Goal: Find specific page/section: Find specific page/section

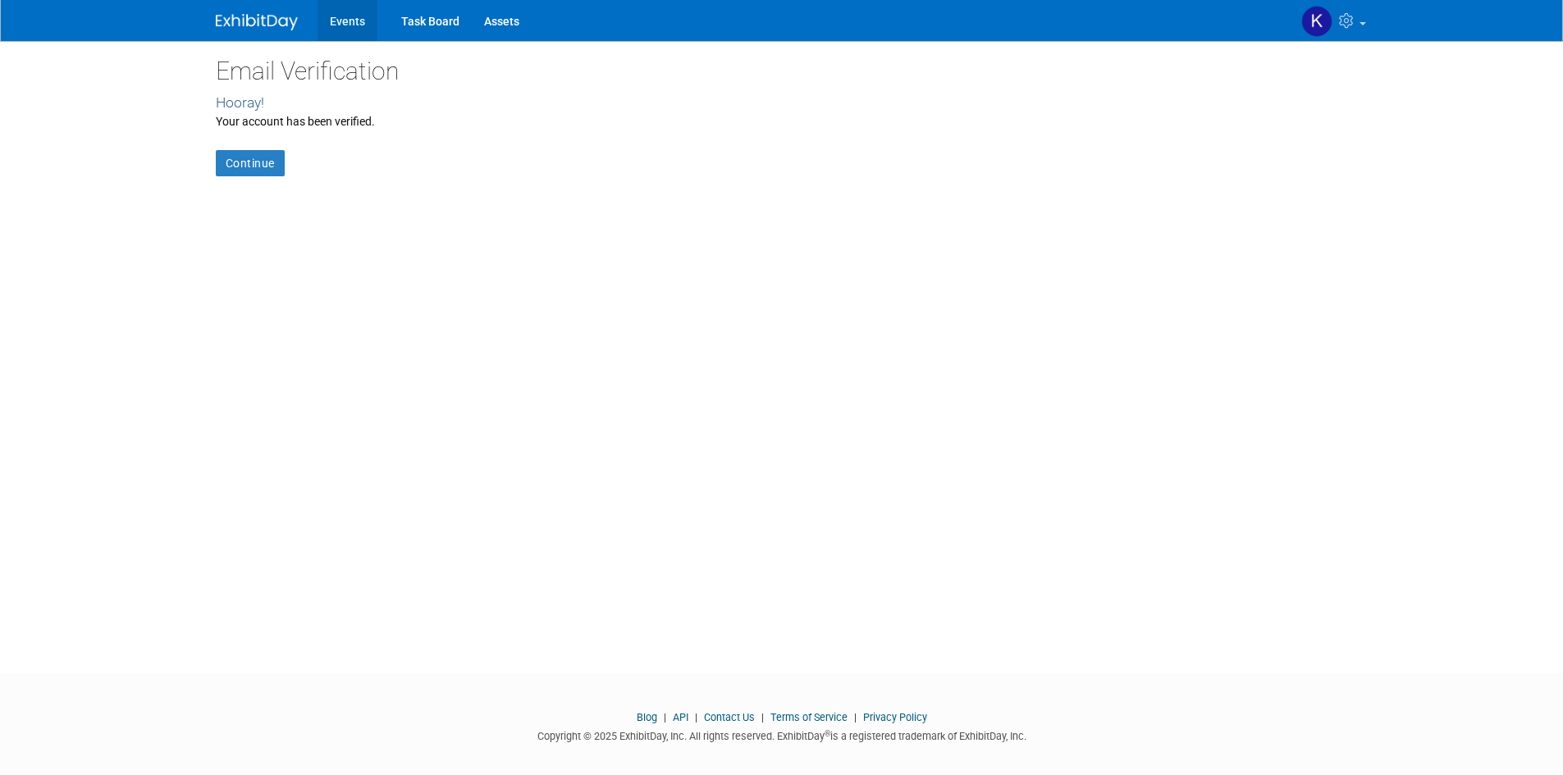
click at [348, 21] on link "Events" at bounding box center [348, 20] width 60 height 41
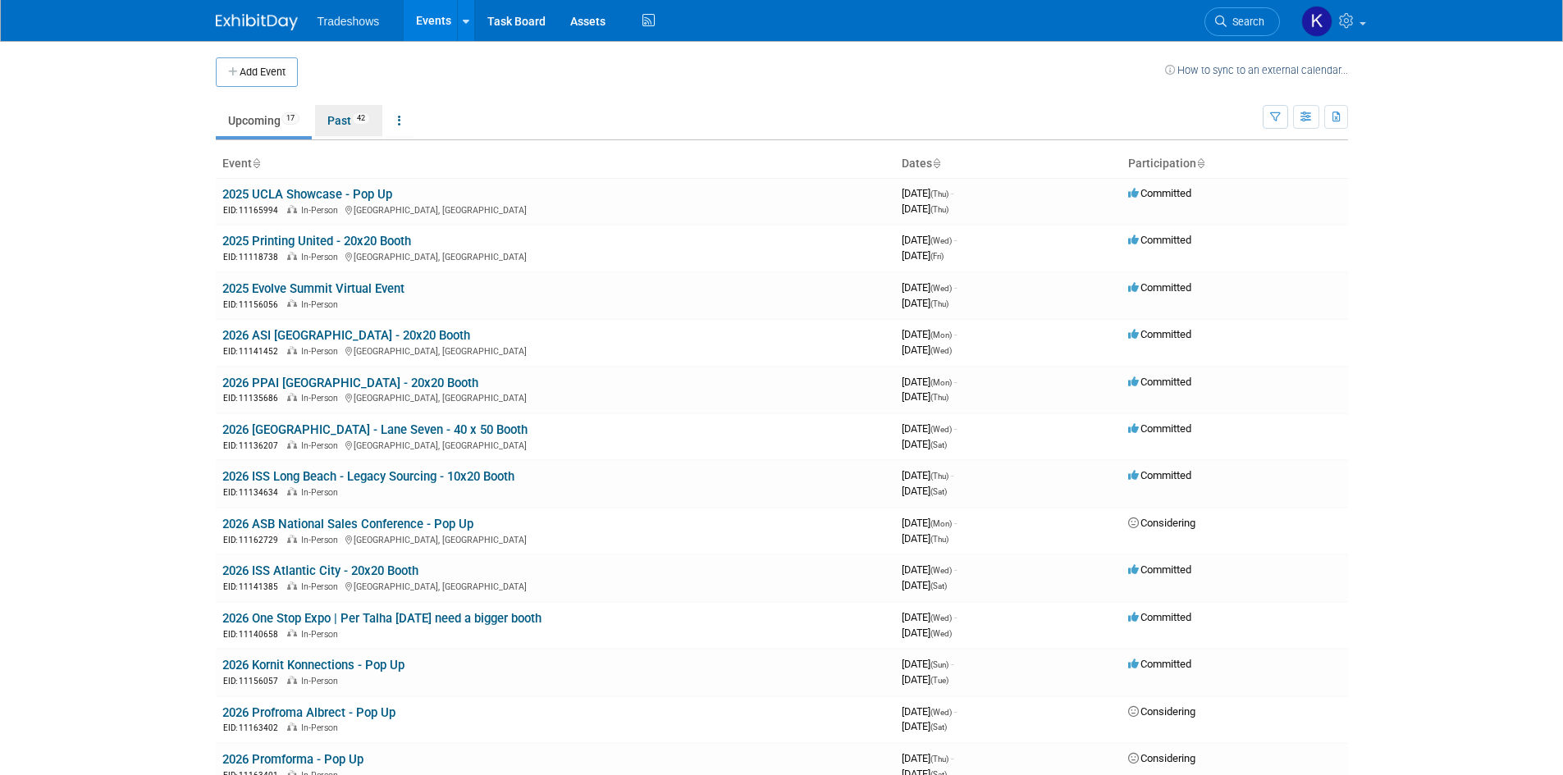
click at [337, 124] on link "Past 42" at bounding box center [348, 120] width 67 height 31
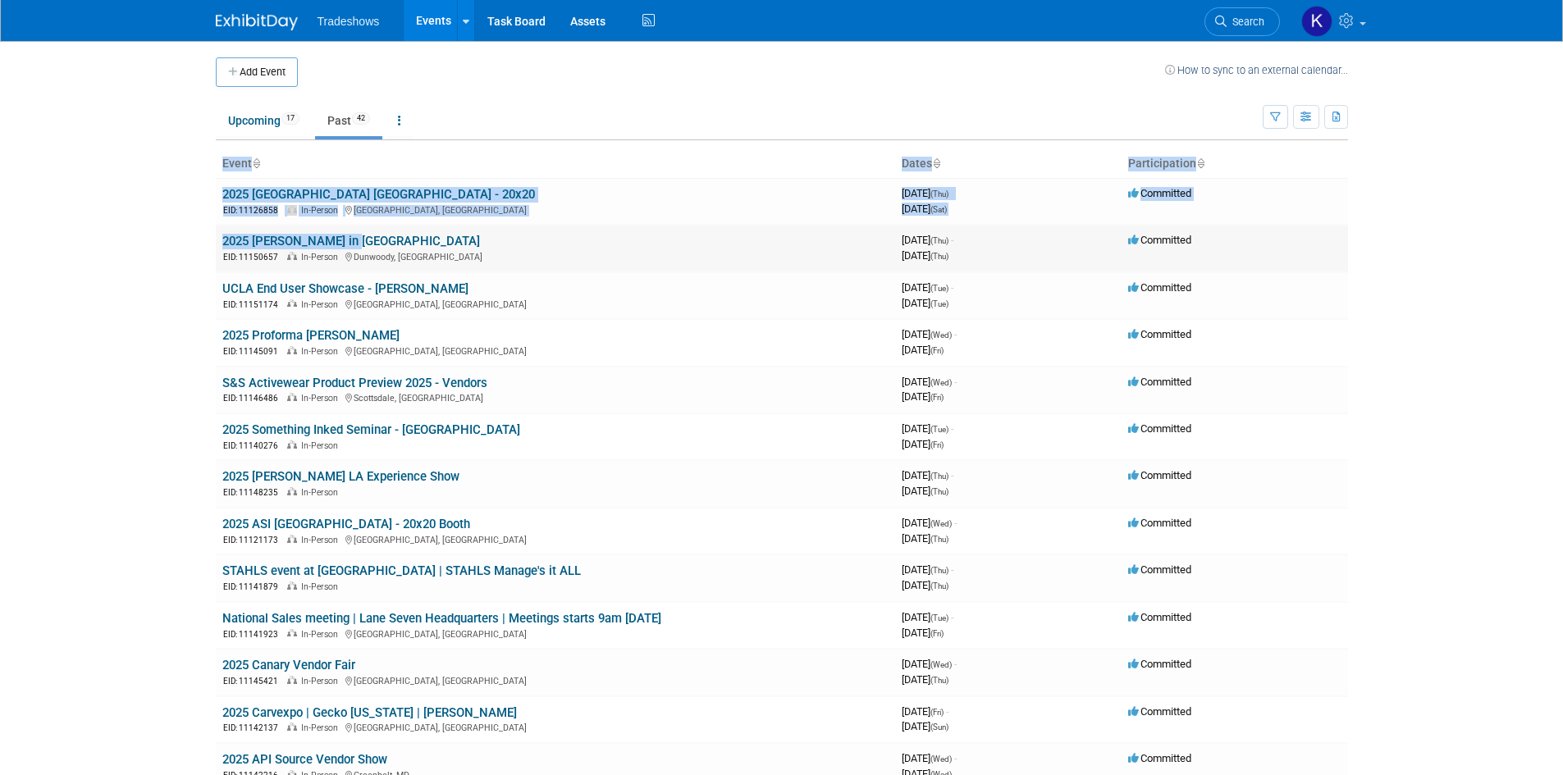
drag, startPoint x: 214, startPoint y: 243, endPoint x: 376, endPoint y: 226, distance: 162.6
click at [496, 243] on td "2025 Nadel in Atlanta EID: 11150657 In-Person Dunwoody, GA" at bounding box center [555, 248] width 679 height 47
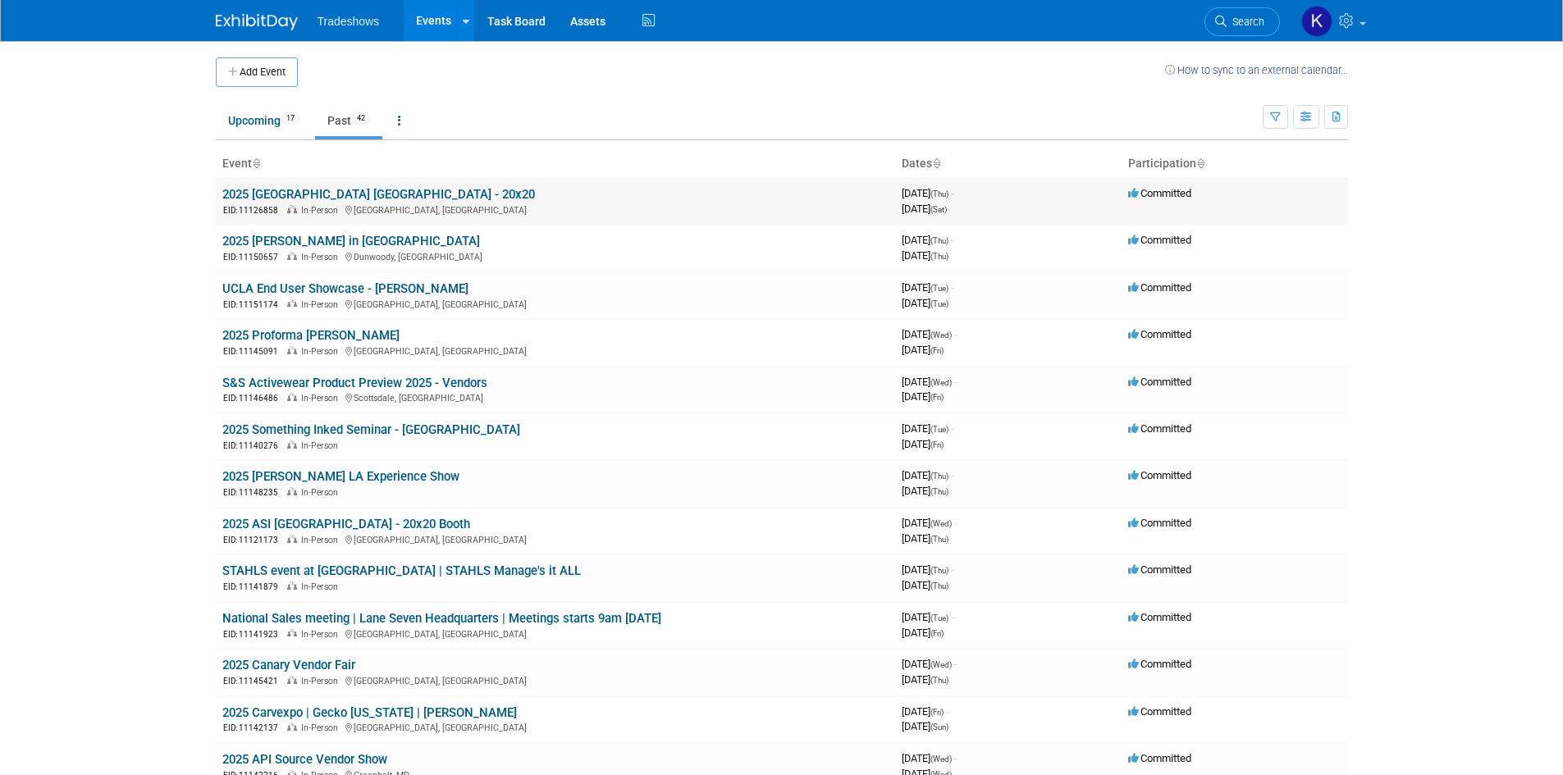
click at [550, 201] on td "2025 ISS Dallas - 20x20 EID: 11126858 In-Person Dallas, TX" at bounding box center [555, 201] width 679 height 47
click at [509, 216] on div "EID: 11126858 In-Person Dallas, TX" at bounding box center [555, 210] width 666 height 14
click at [277, 189] on link "2025 [GEOGRAPHIC_DATA] [GEOGRAPHIC_DATA] - 20x20" at bounding box center [378, 194] width 313 height 15
